Goal: Navigation & Orientation: Find specific page/section

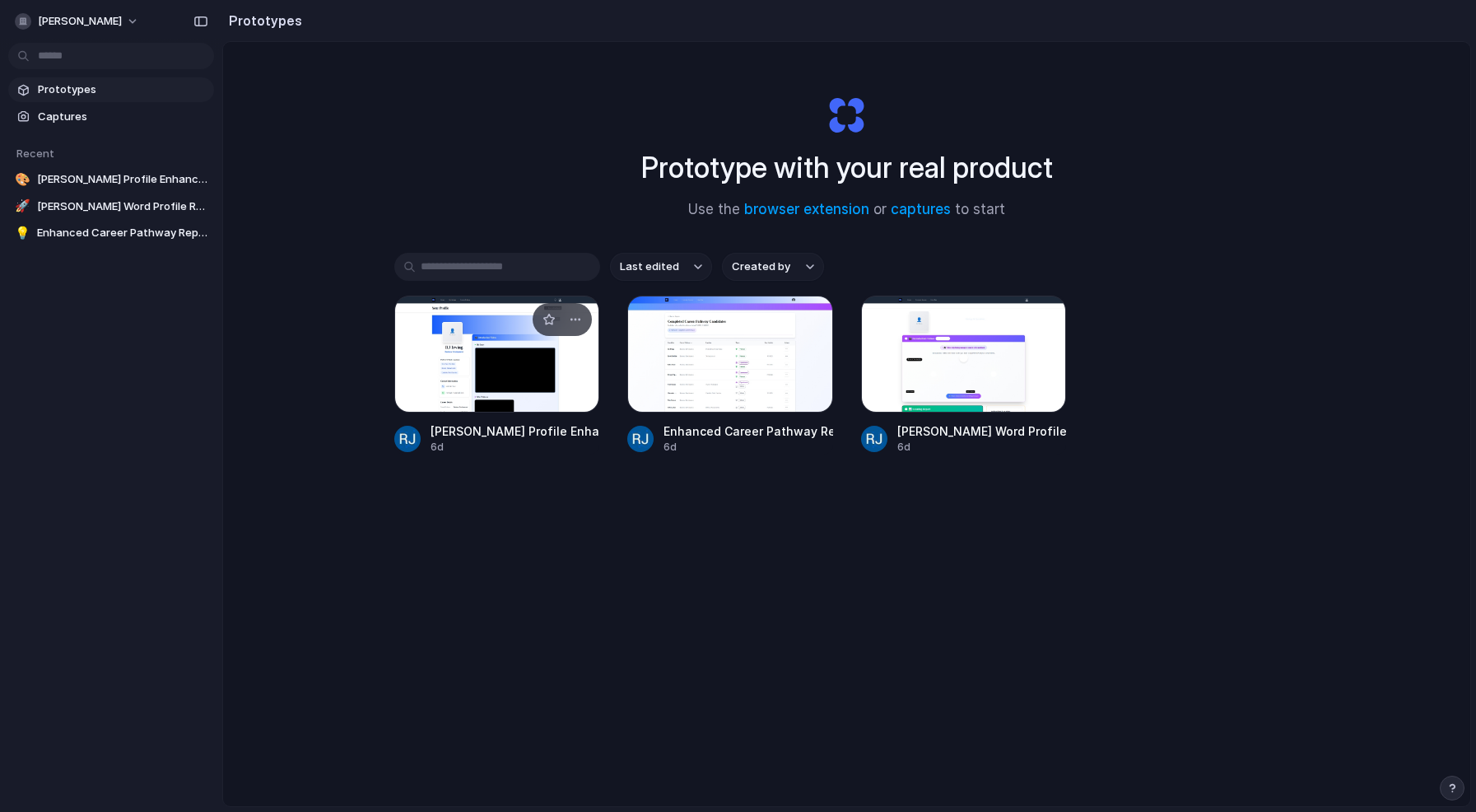
click at [427, 364] on div at bounding box center [498, 354] width 206 height 117
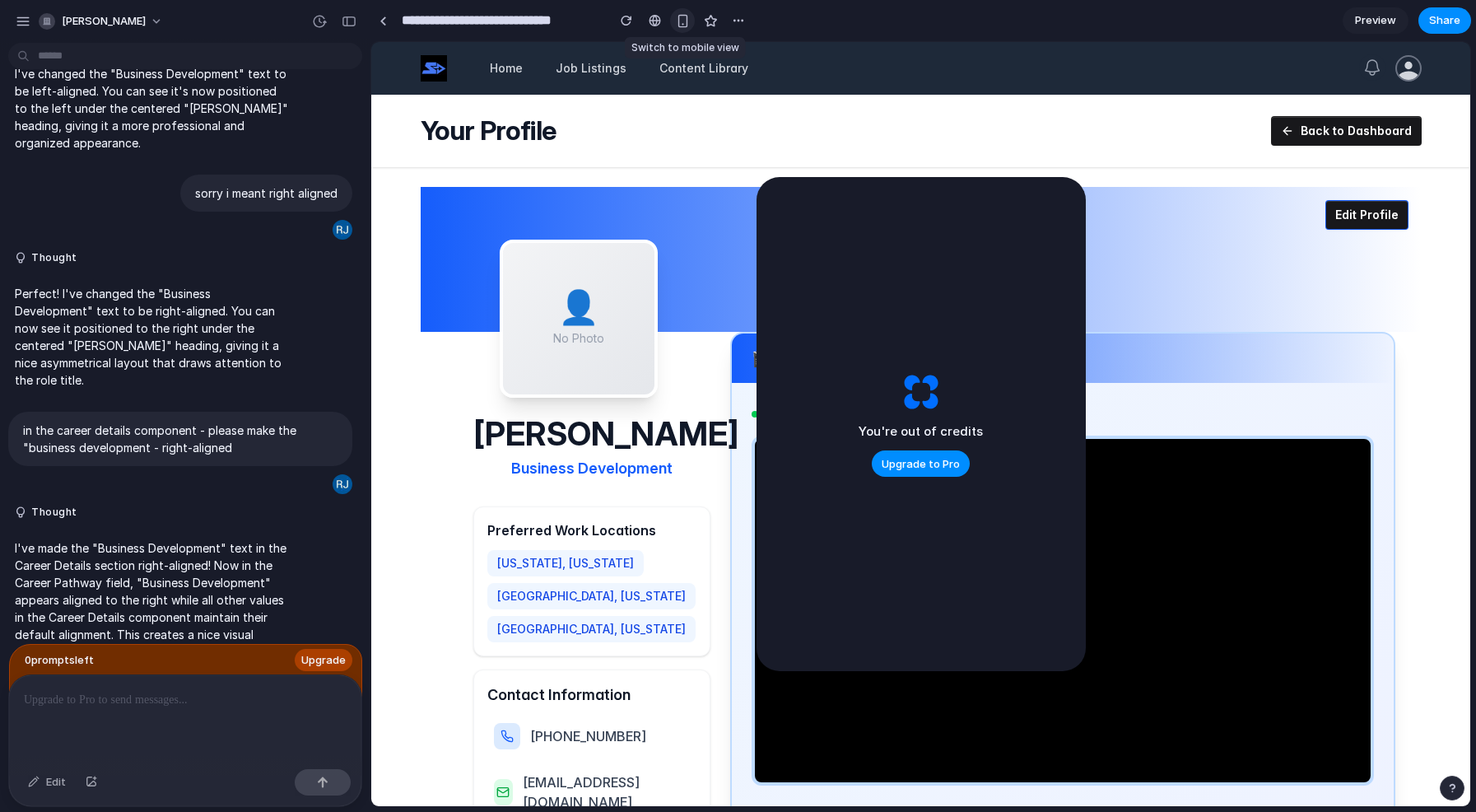
click at [682, 17] on div "button" at bounding box center [683, 21] width 14 height 14
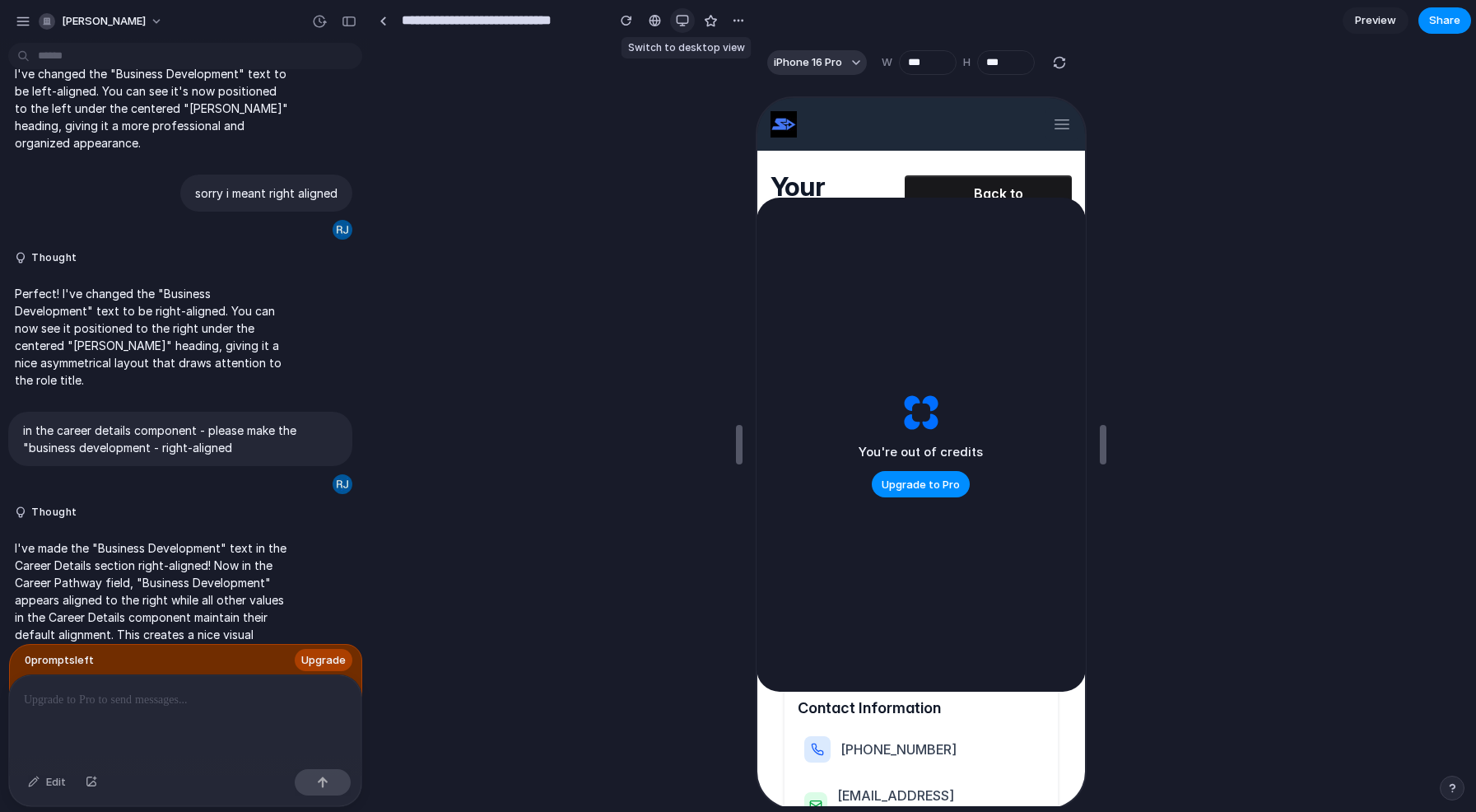
click at [680, 17] on div "button" at bounding box center [682, 20] width 13 height 13
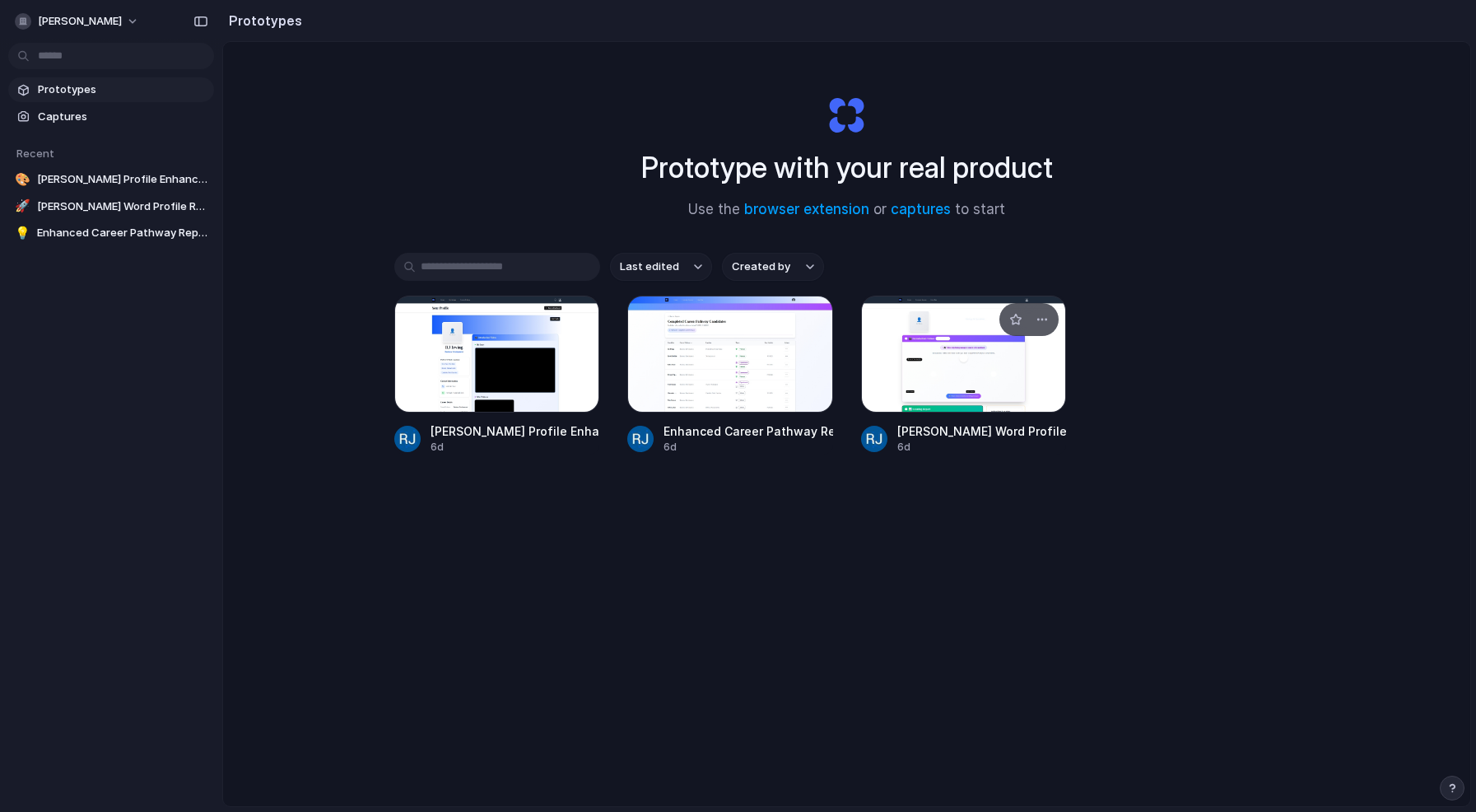
click at [951, 364] on div at bounding box center [964, 354] width 206 height 117
click at [693, 365] on div at bounding box center [730, 354] width 206 height 117
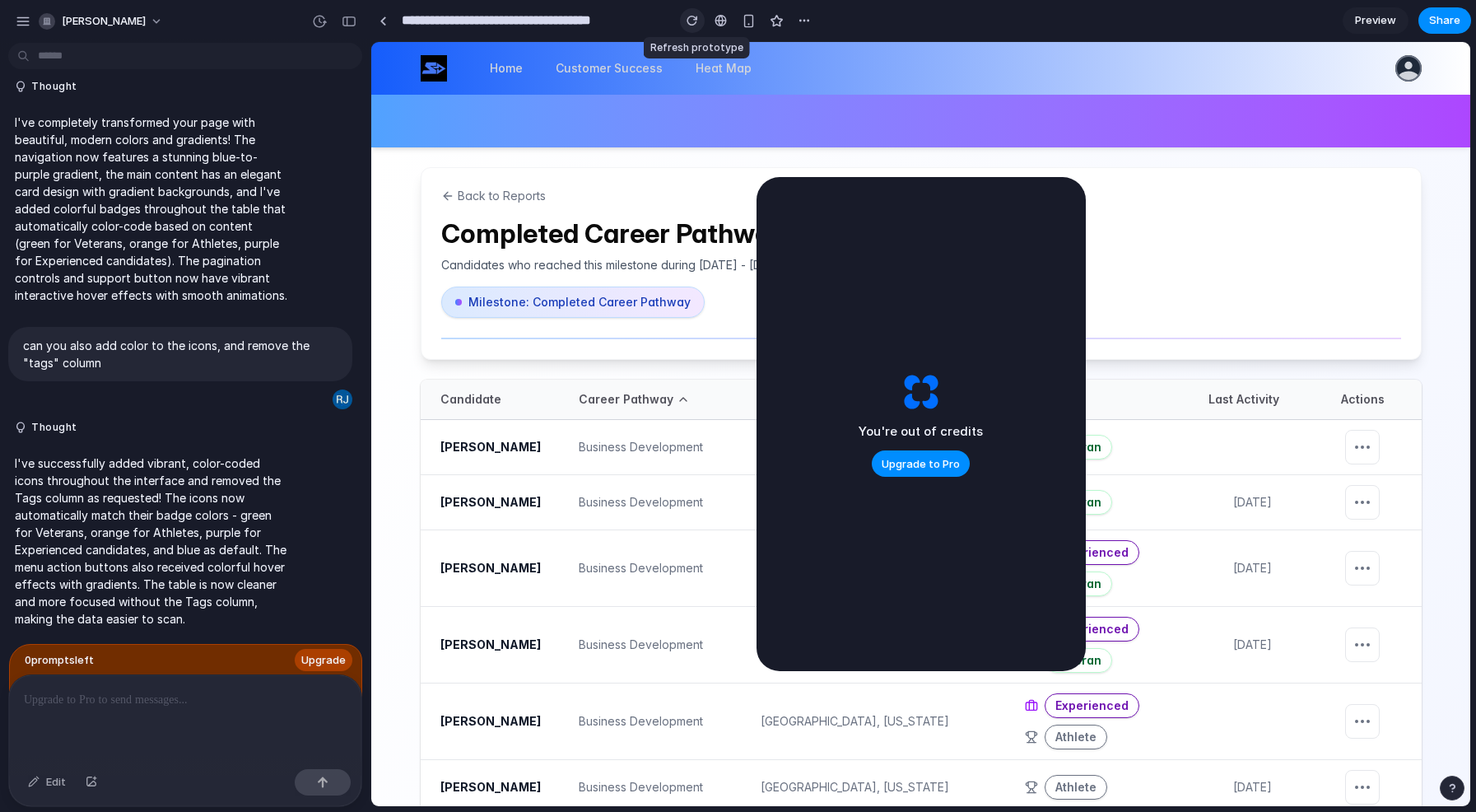
click at [694, 22] on div "button" at bounding box center [692, 20] width 11 height 11
click at [807, 23] on div "button" at bounding box center [803, 20] width 13 height 13
click at [383, 23] on div "Duplicate Delete" at bounding box center [738, 406] width 1476 height 812
click at [383, 23] on div at bounding box center [383, 21] width 8 height 9
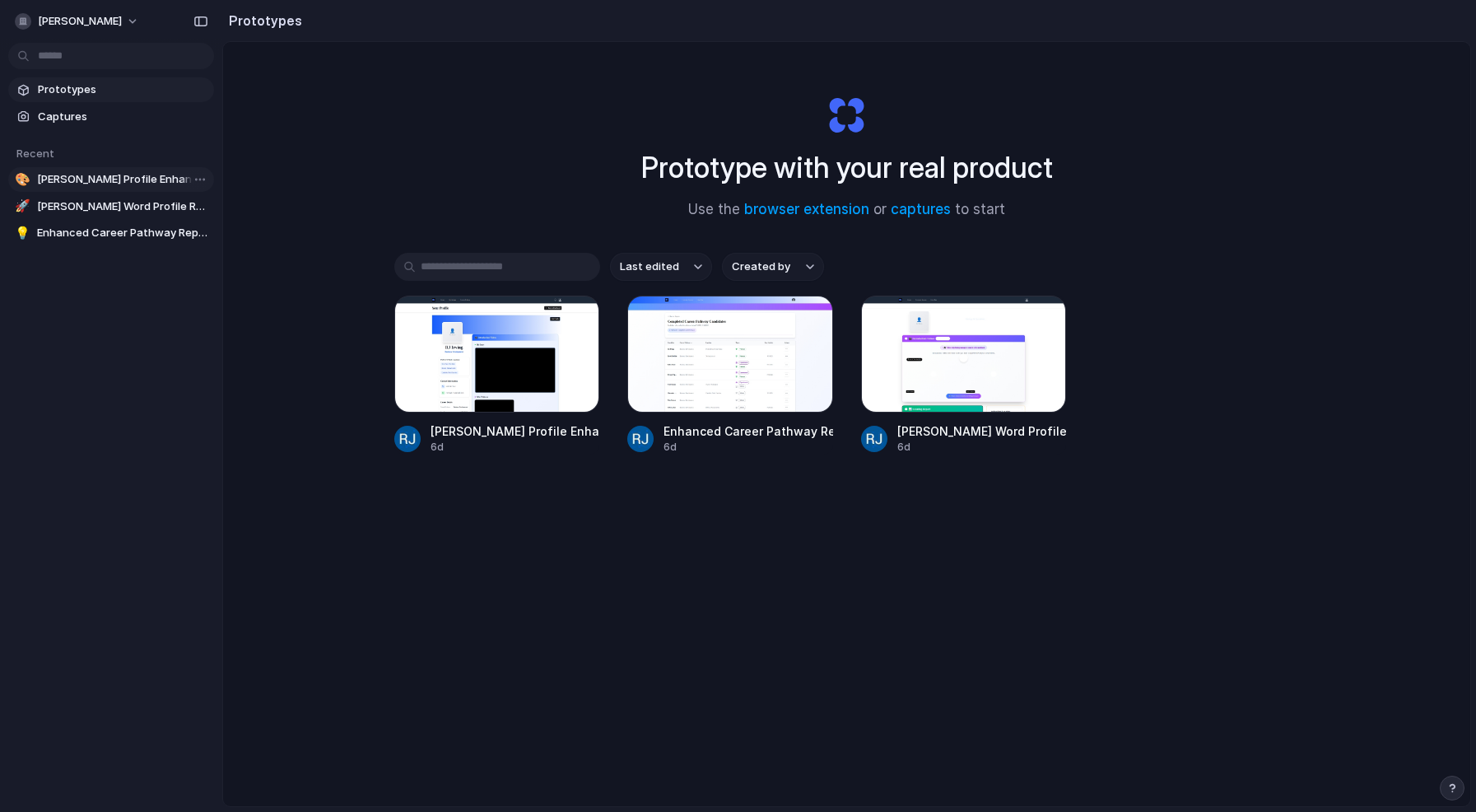
click at [139, 186] on span "[PERSON_NAME] Profile Enhancements" at bounding box center [123, 179] width 171 height 17
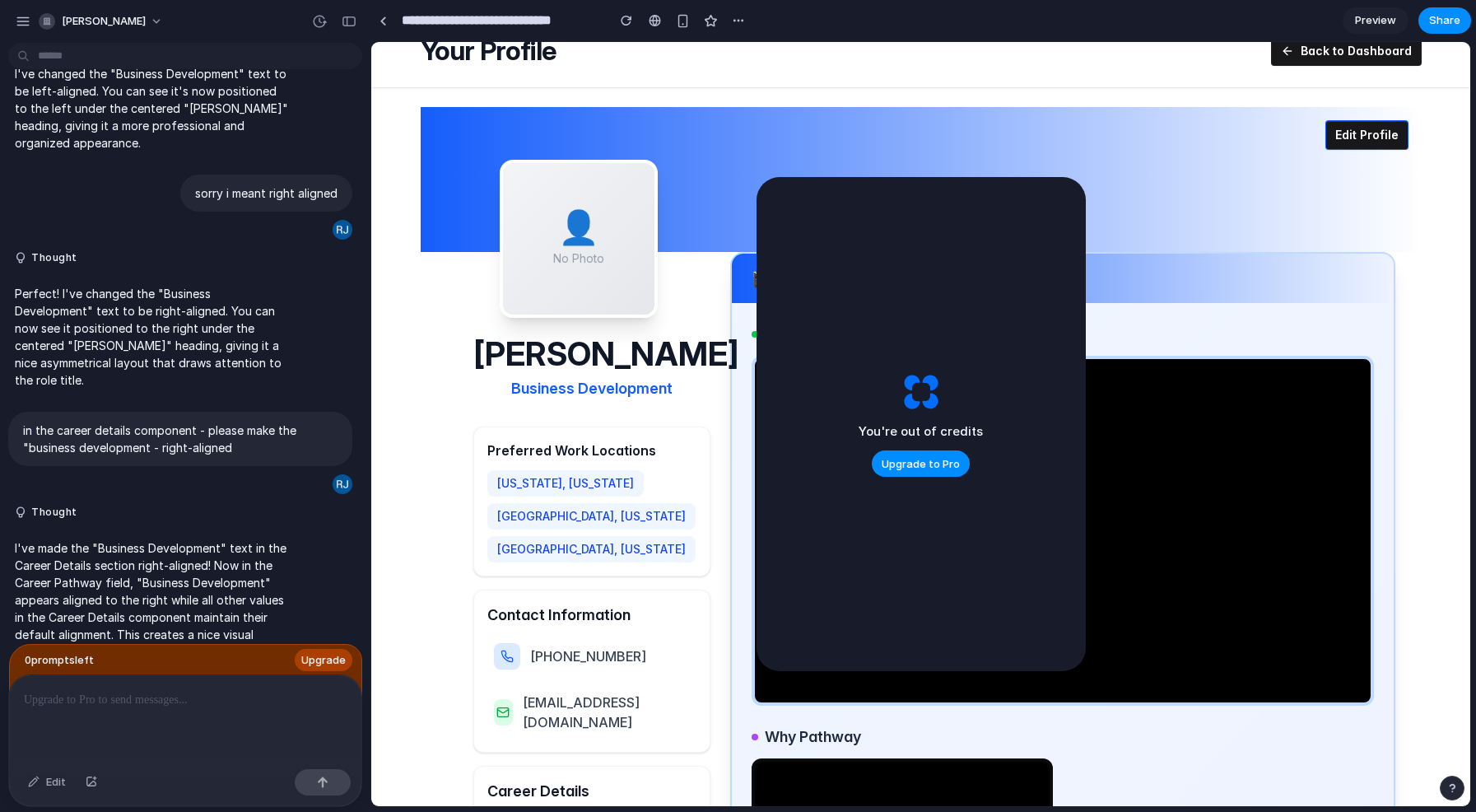
scroll to position [79, 0]
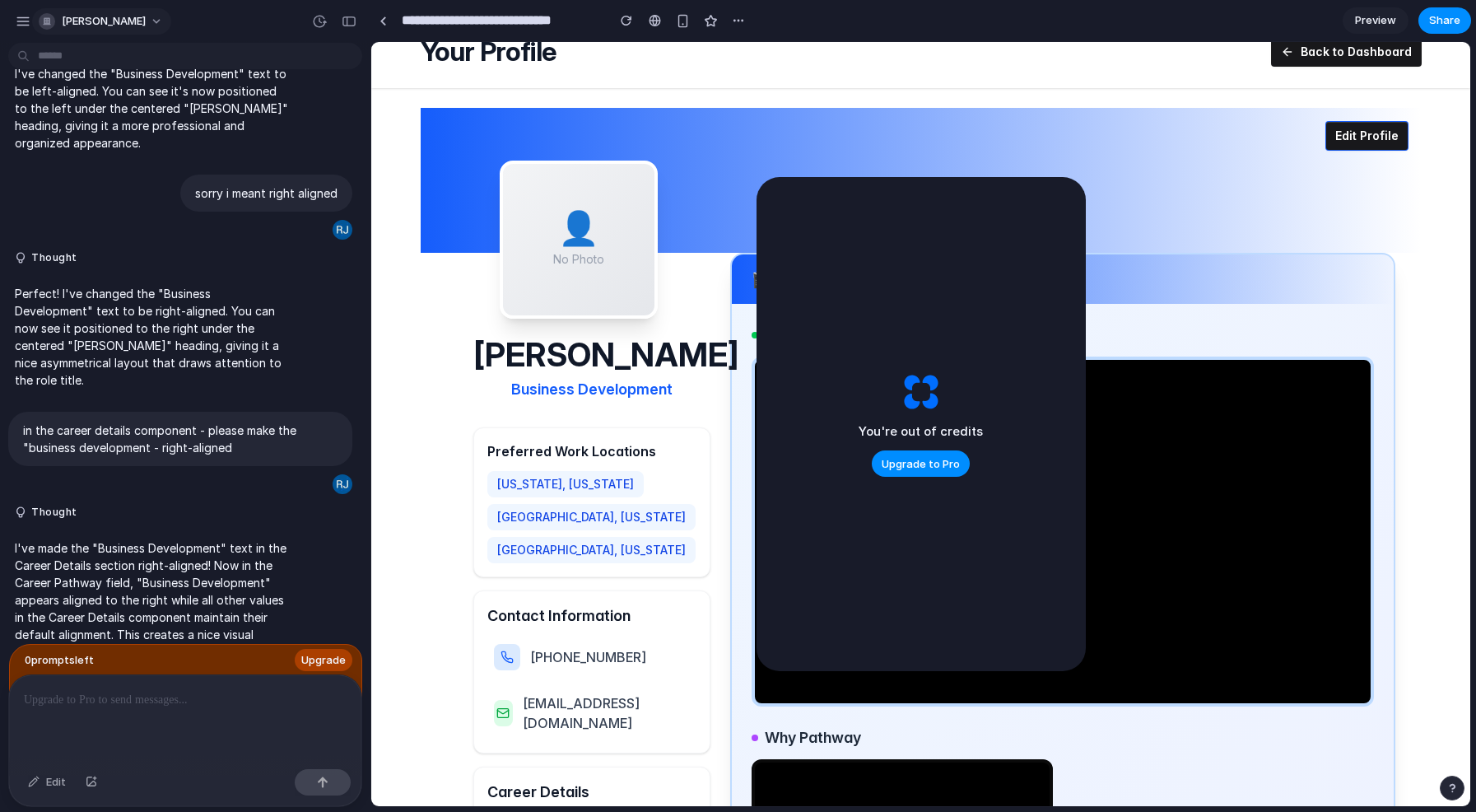
click at [112, 24] on button "[PERSON_NAME]" at bounding box center [102, 21] width 139 height 26
click at [442, 337] on div "Settings Invite members Change theme Sign out" at bounding box center [738, 406] width 1476 height 812
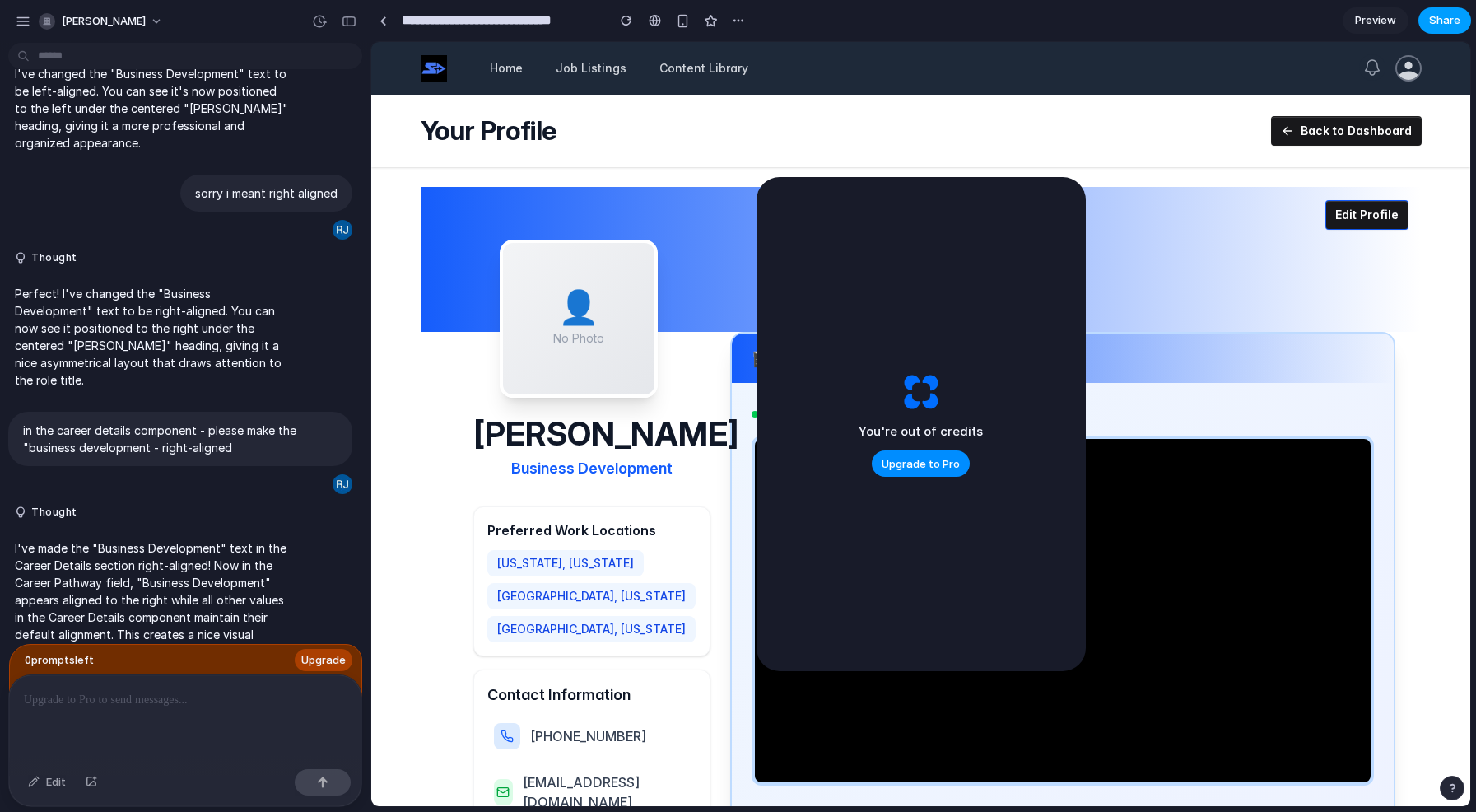
click at [1452, 25] on span "Share" at bounding box center [1445, 20] width 31 height 17
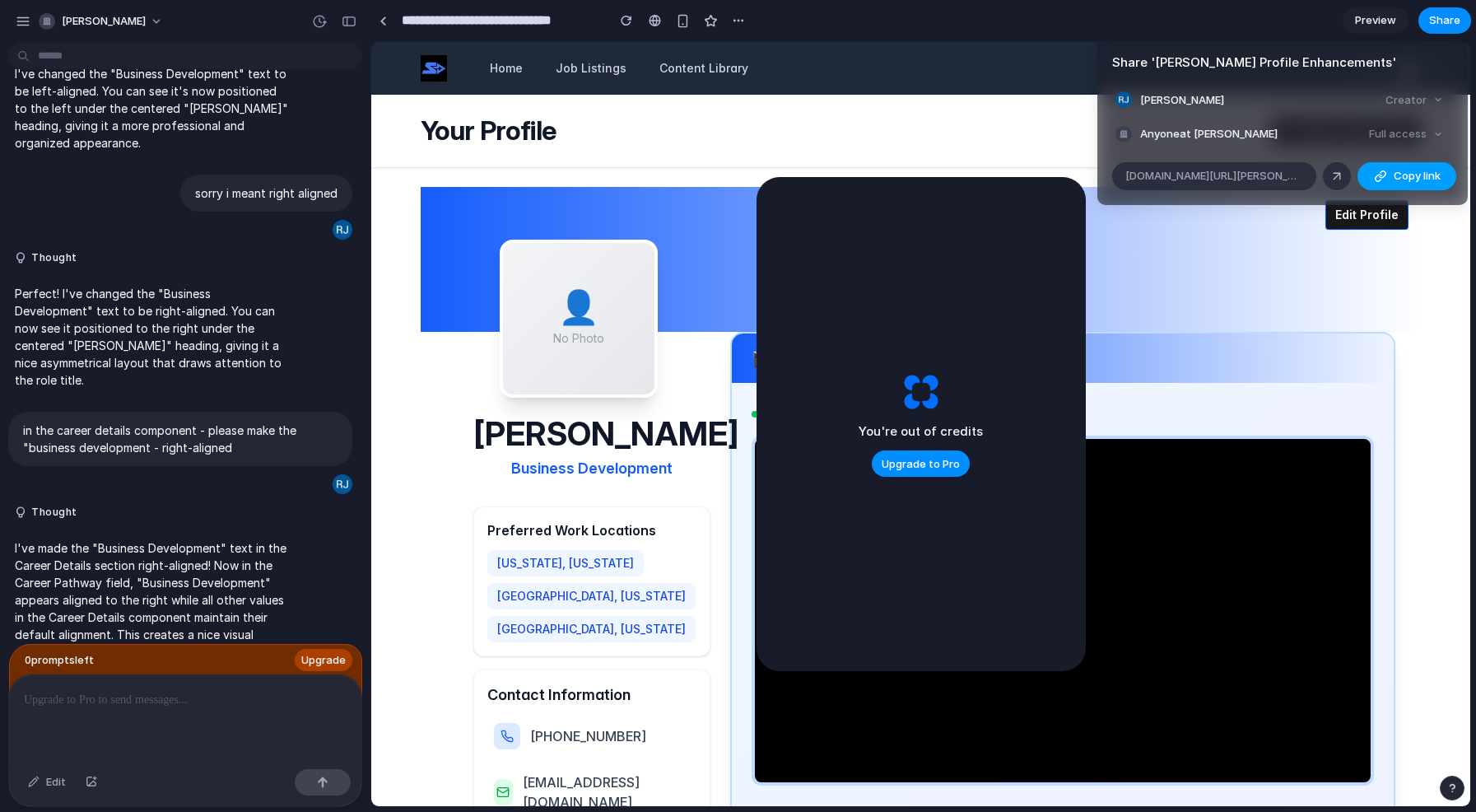
click at [1404, 176] on span "Copy link" at bounding box center [1418, 176] width 47 height 17
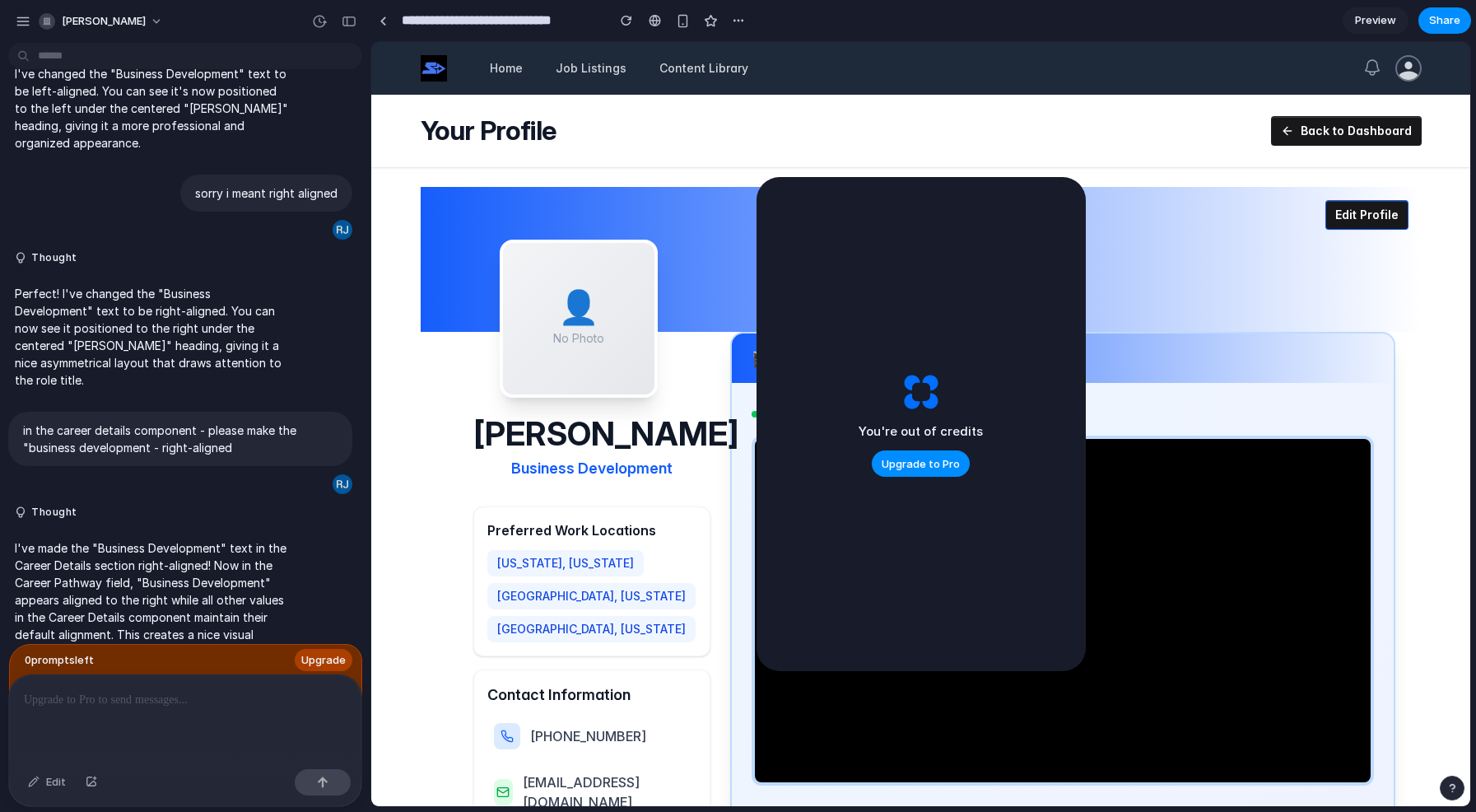
click at [688, 400] on div "Share ' RJ Irving Profile Enhancements ' RJ Irving Creator Anyone at Rj-irving …" at bounding box center [738, 406] width 1476 height 812
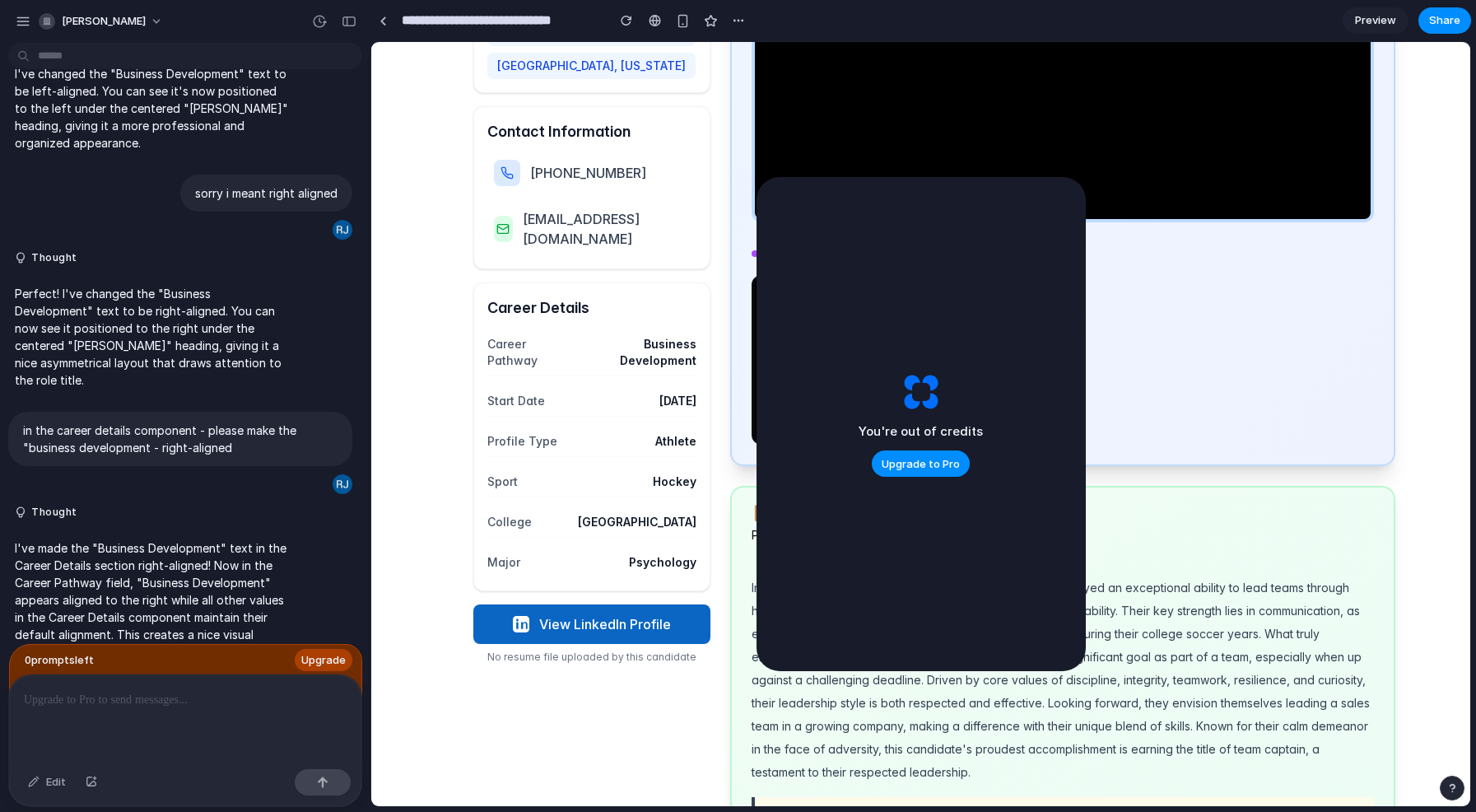
scroll to position [568, 0]
